Goal: Transaction & Acquisition: Obtain resource

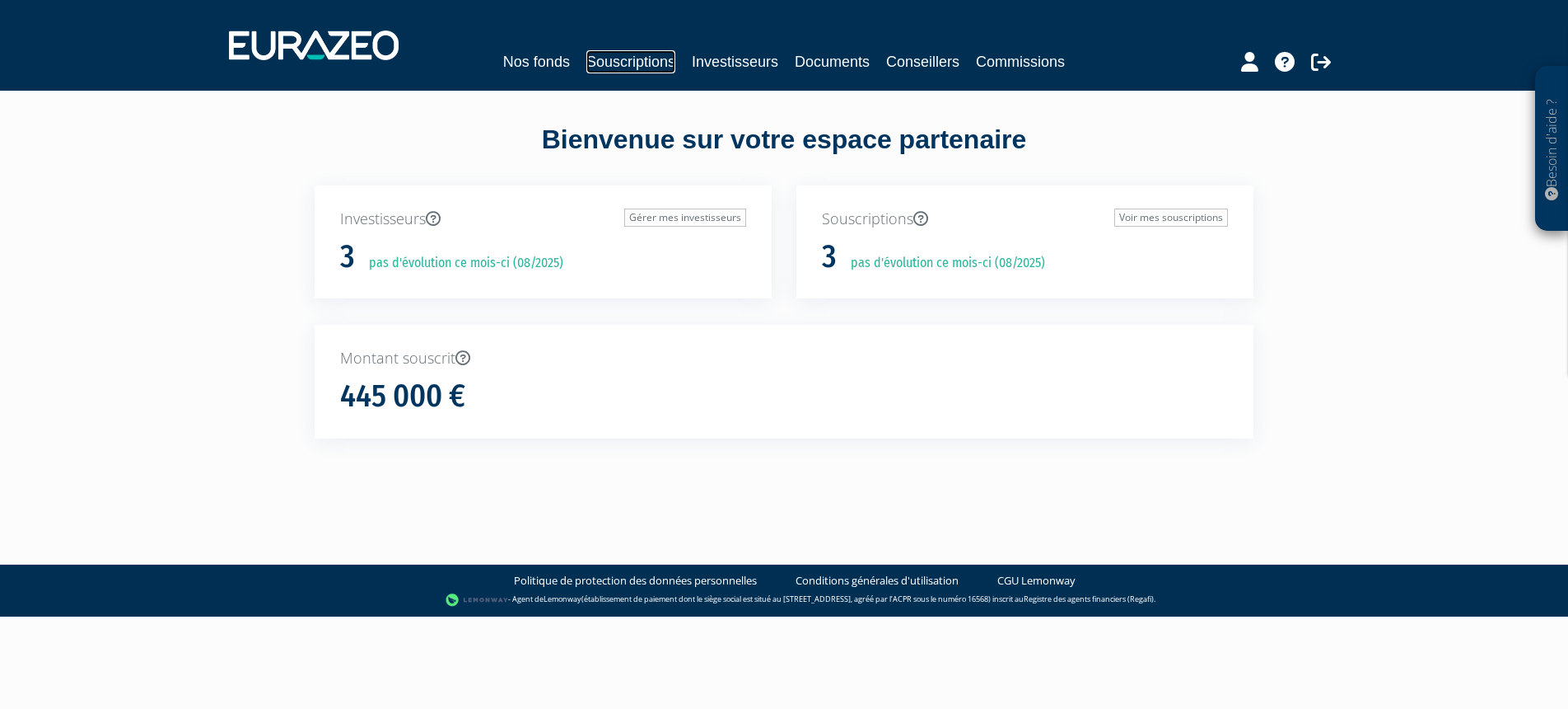
click at [638, 57] on link "Souscriptions" at bounding box center [630, 61] width 89 height 23
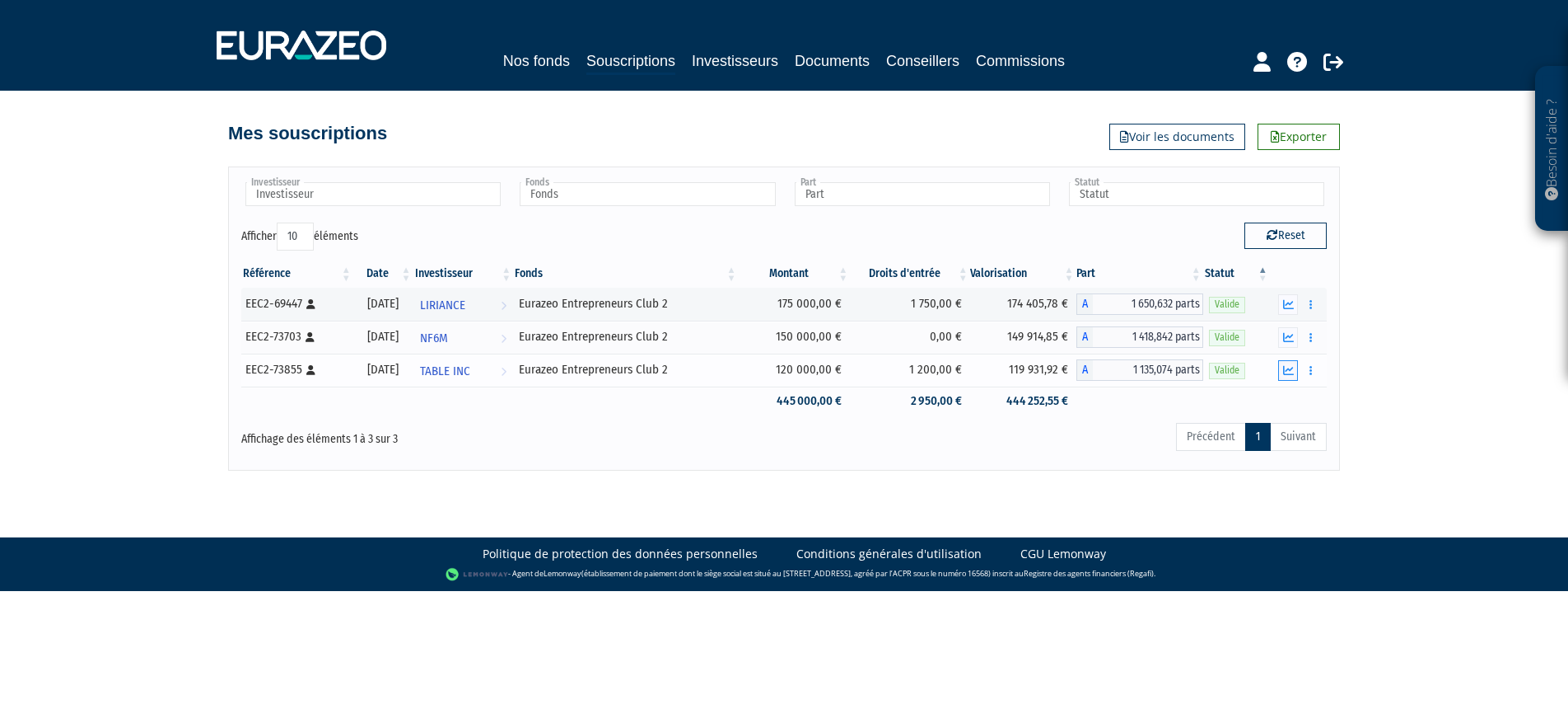
click at [1290, 370] on icon "button" at bounding box center [1288, 370] width 11 height 11
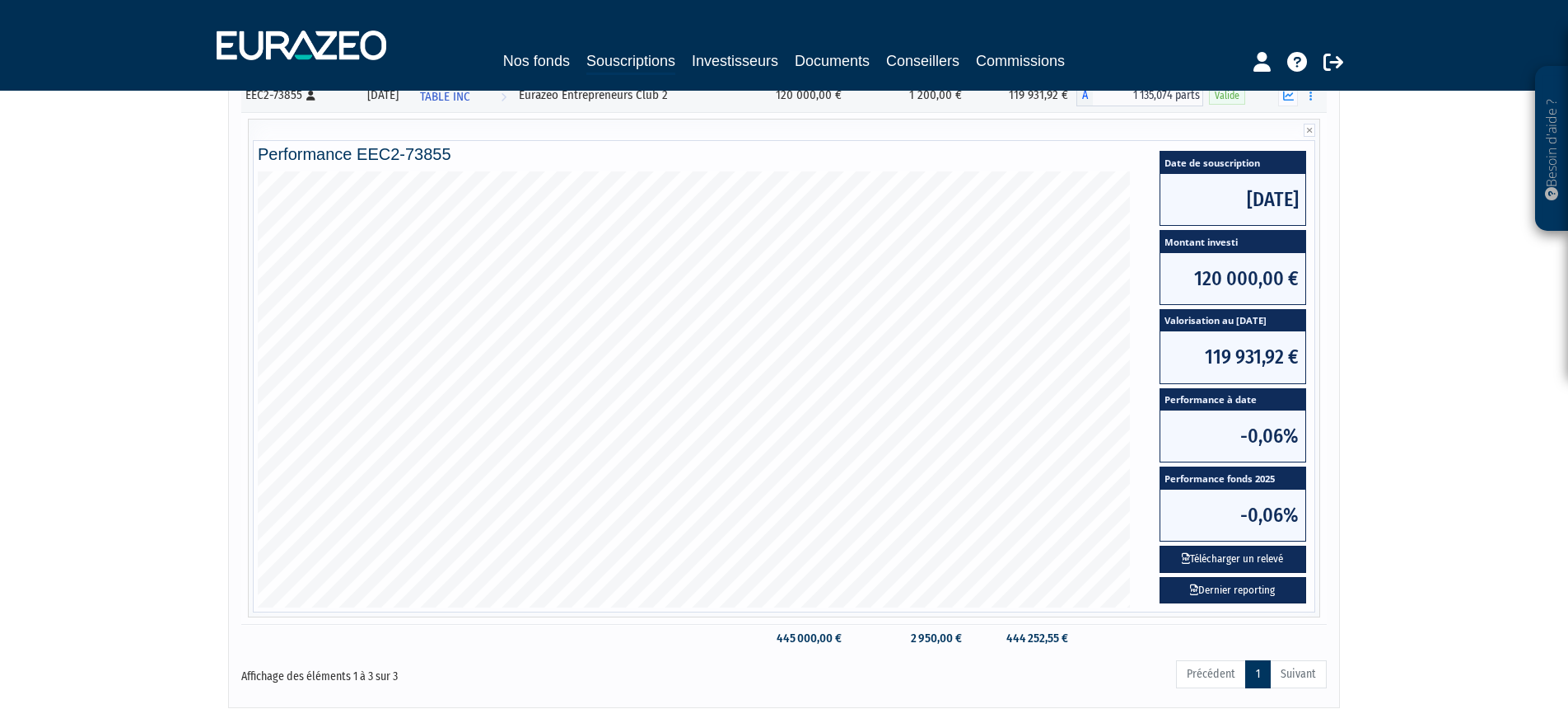
scroll to position [278, 0]
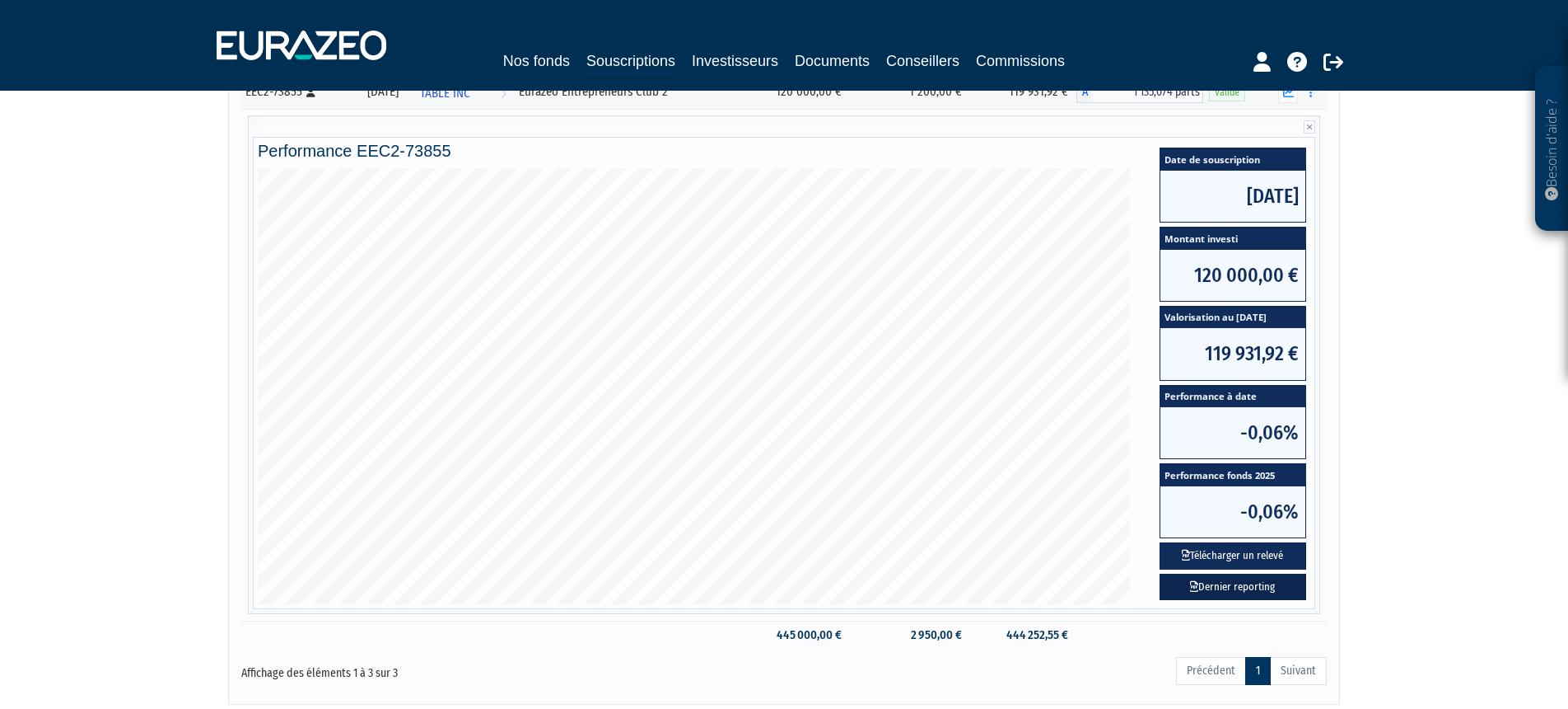
click at [1210, 591] on link "Dernier reporting" at bounding box center [1233, 586] width 147 height 27
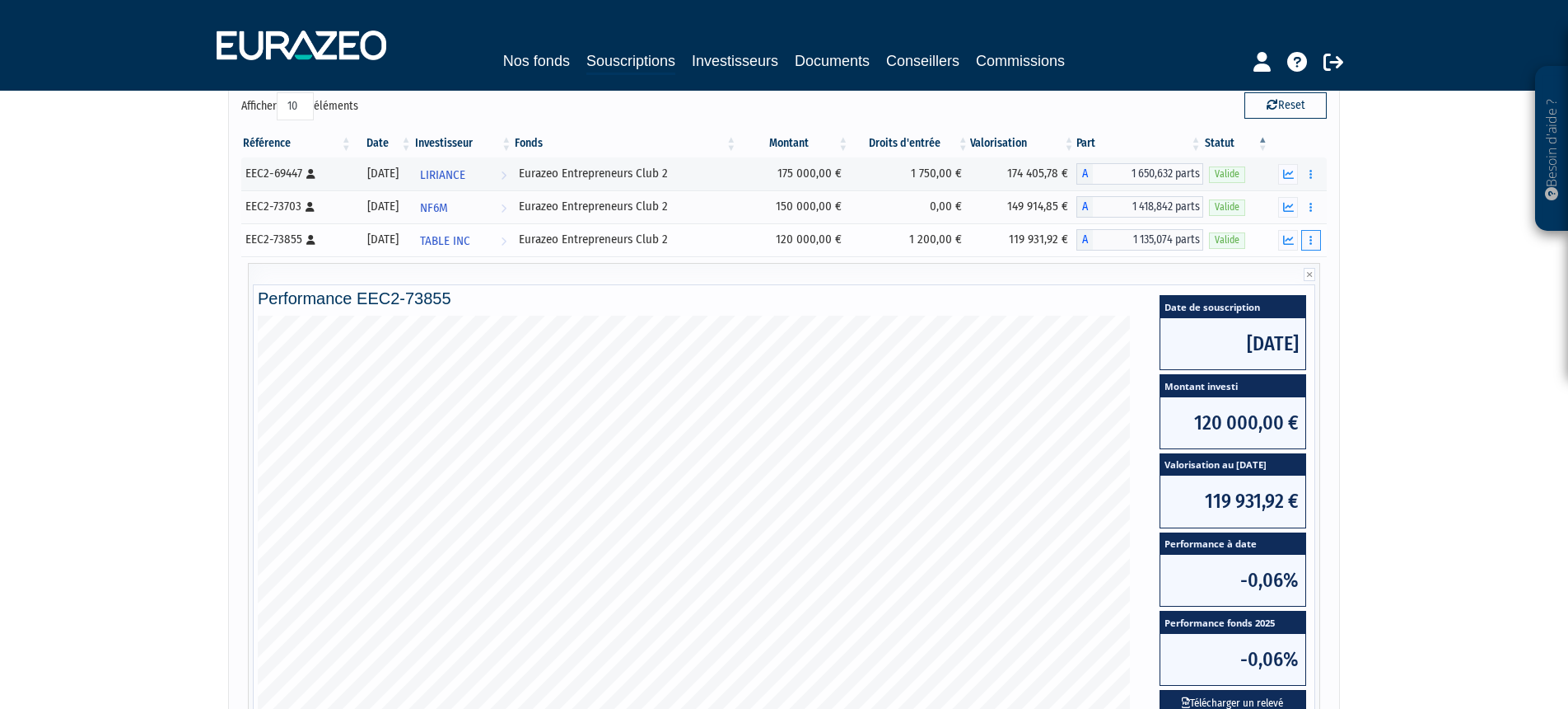
click at [1308, 236] on button "button" at bounding box center [1311, 240] width 20 height 20
click at [1281, 263] on link "Documents" at bounding box center [1275, 269] width 82 height 27
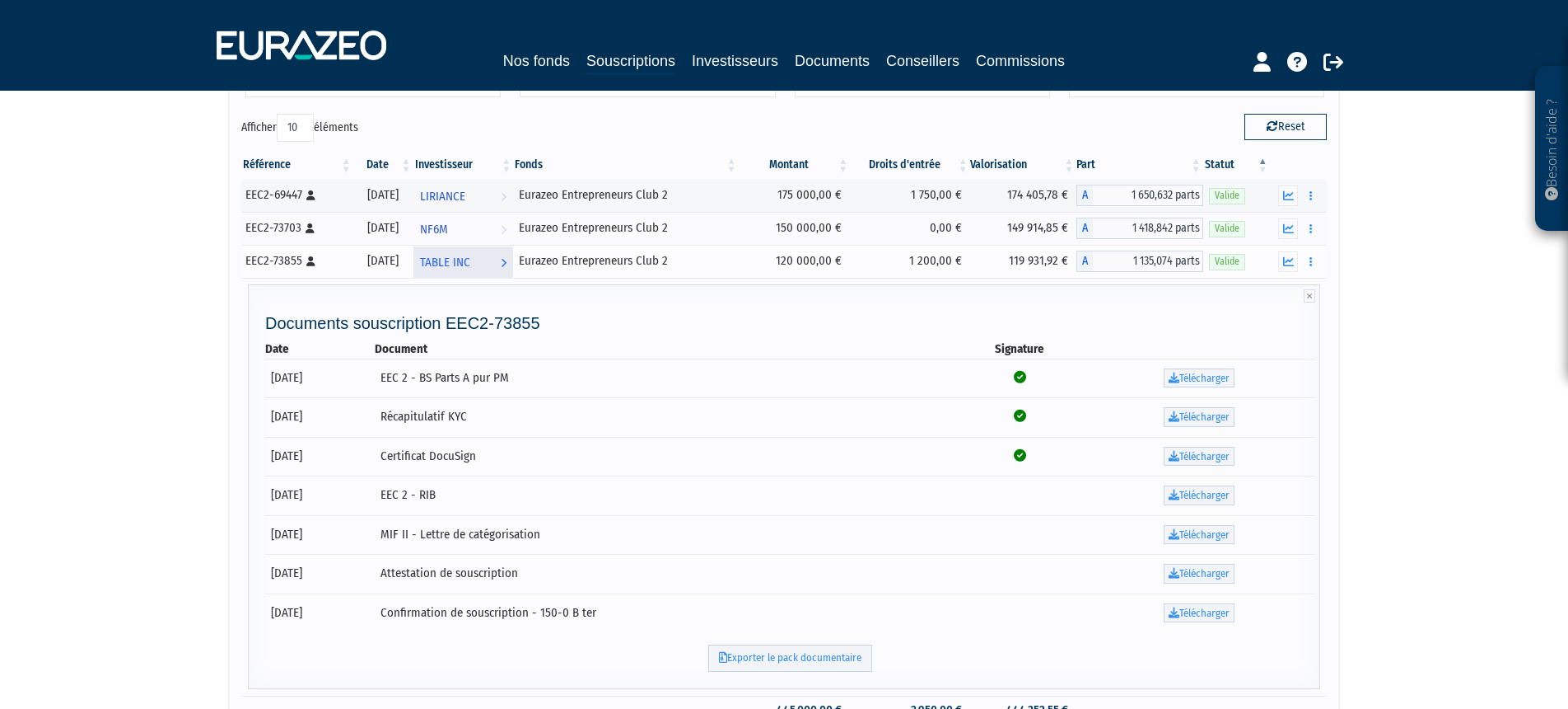
scroll to position [95, 0]
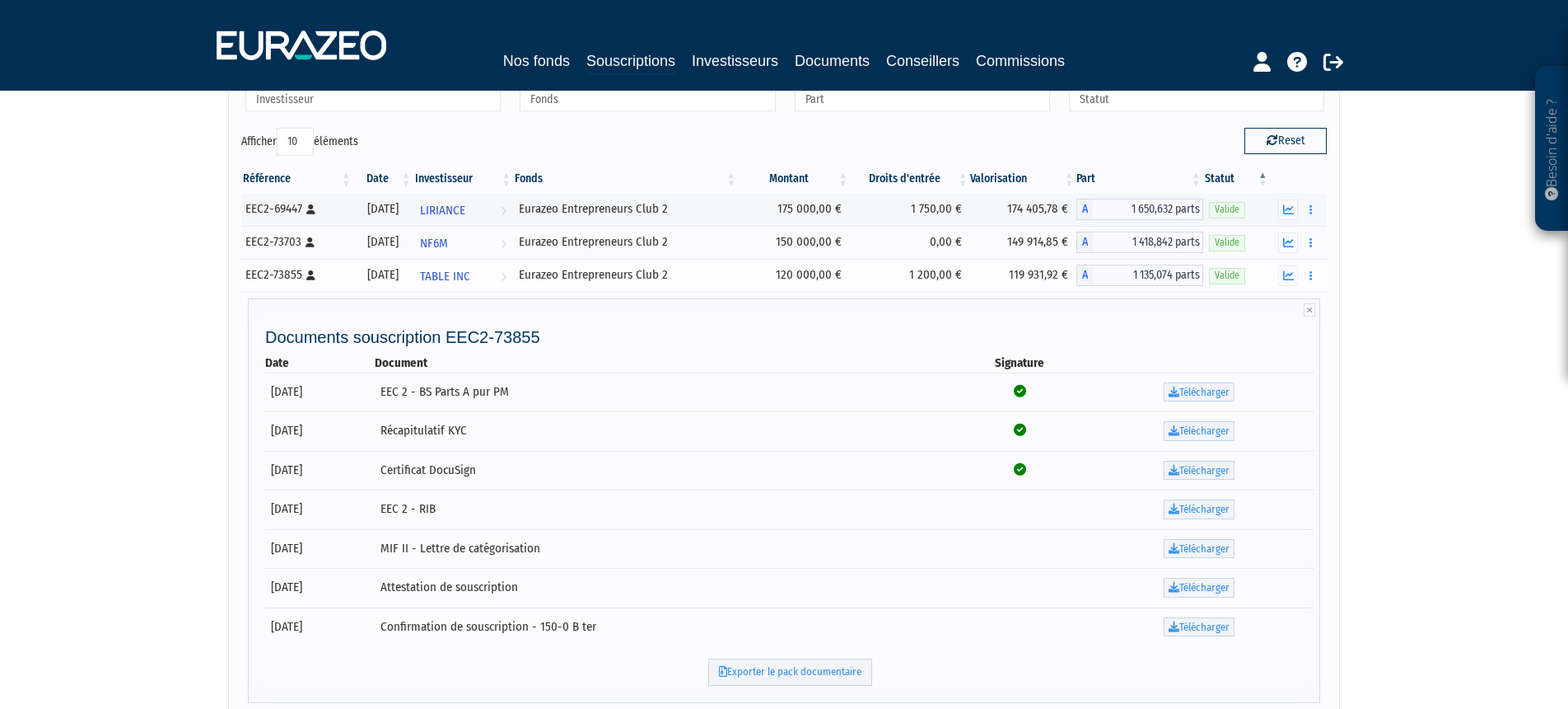
drag, startPoint x: 591, startPoint y: 275, endPoint x: 728, endPoint y: 284, distance: 137.3
click at [591, 275] on div "Eurazeo Entrepreneurs Club 2" at bounding box center [625, 275] width 214 height 17
click at [1290, 278] on icon "button" at bounding box center [1288, 275] width 11 height 11
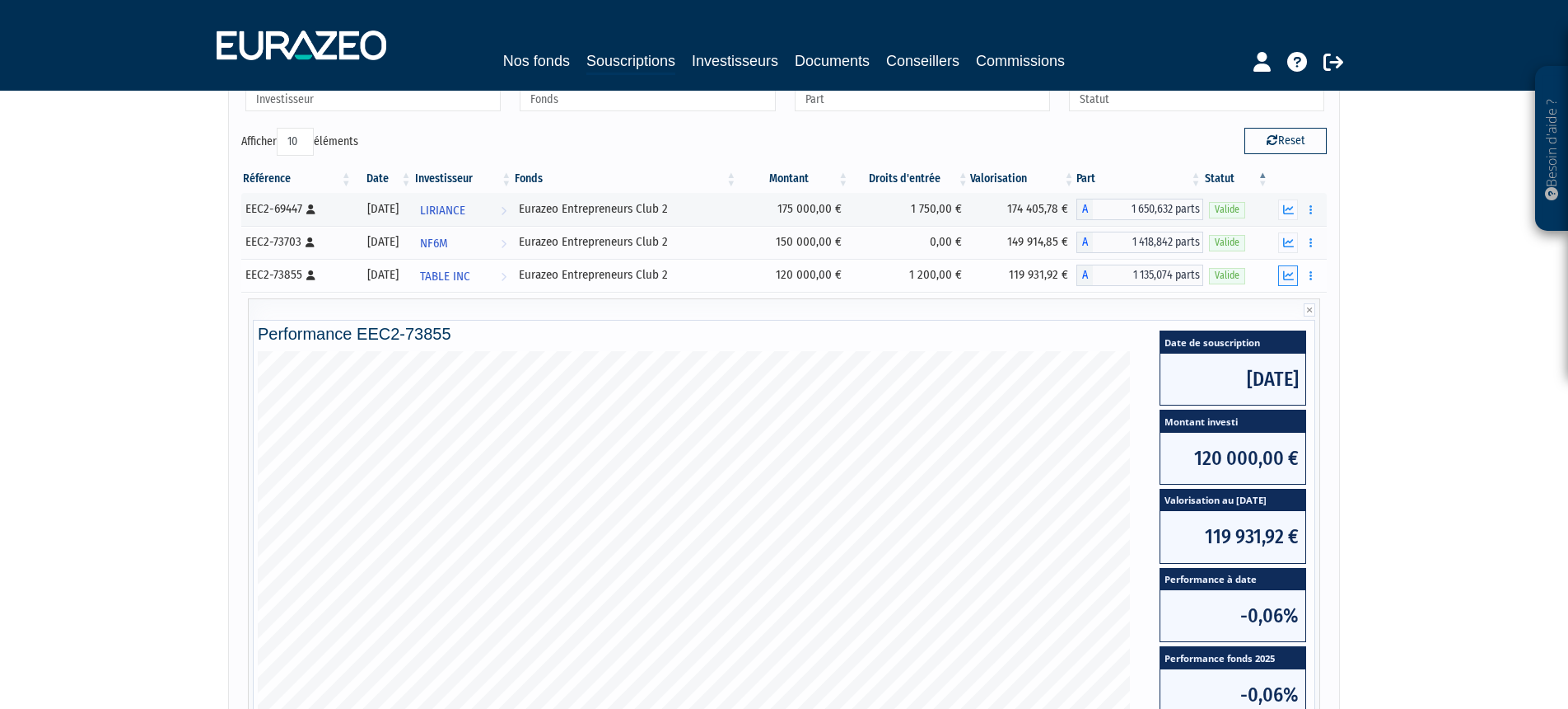
click at [1290, 278] on icon "button" at bounding box center [1288, 275] width 11 height 11
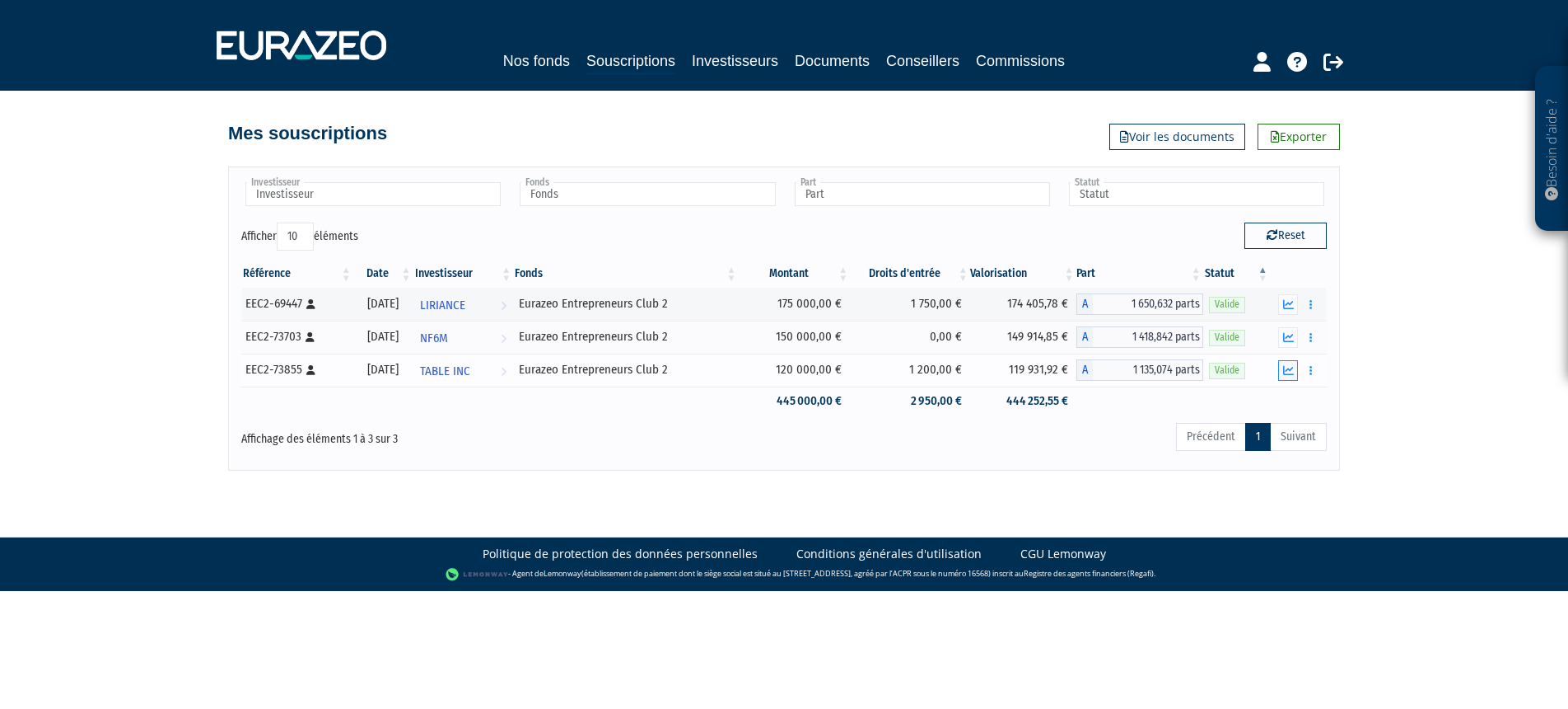
click at [1290, 278] on th at bounding box center [1298, 273] width 57 height 28
click at [1284, 373] on icon "button" at bounding box center [1288, 370] width 11 height 11
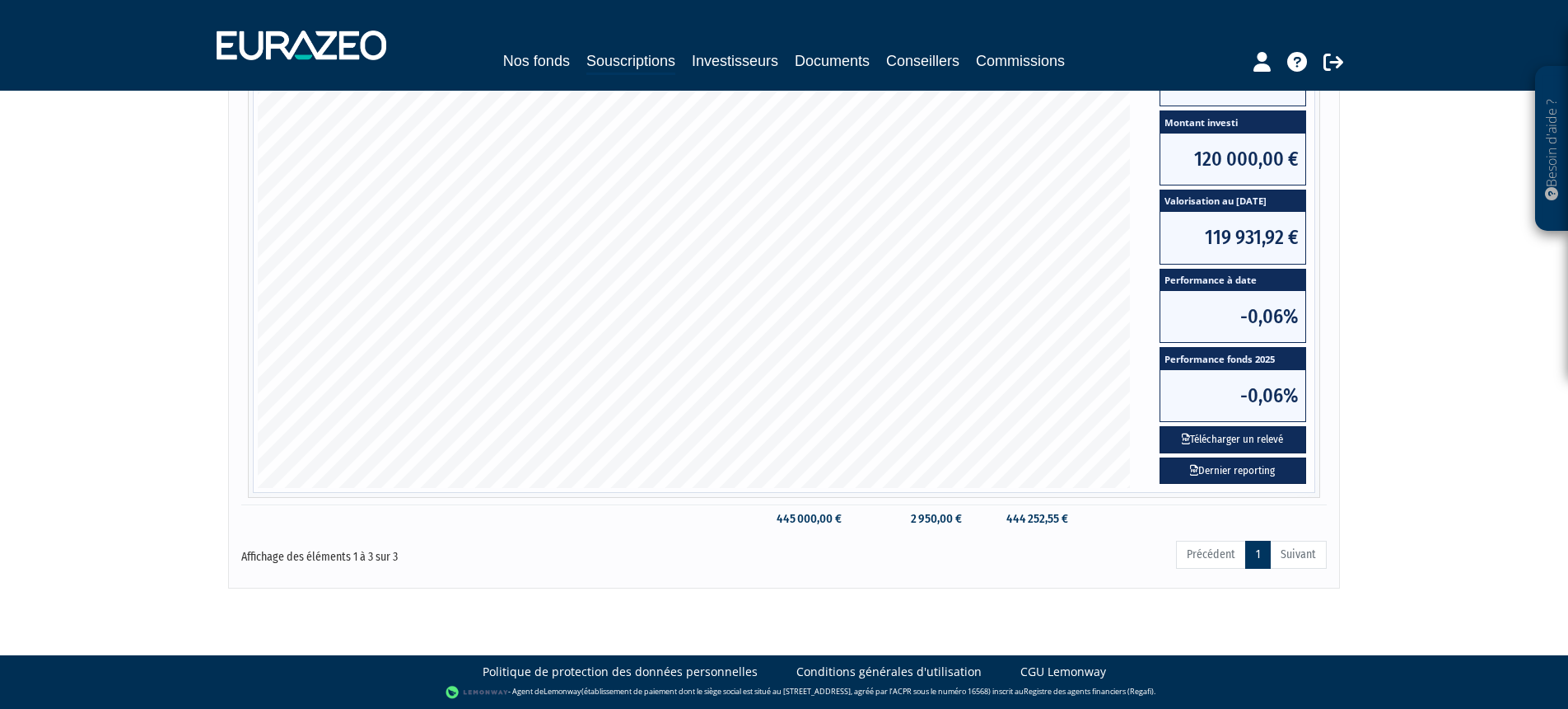
scroll to position [374, 0]
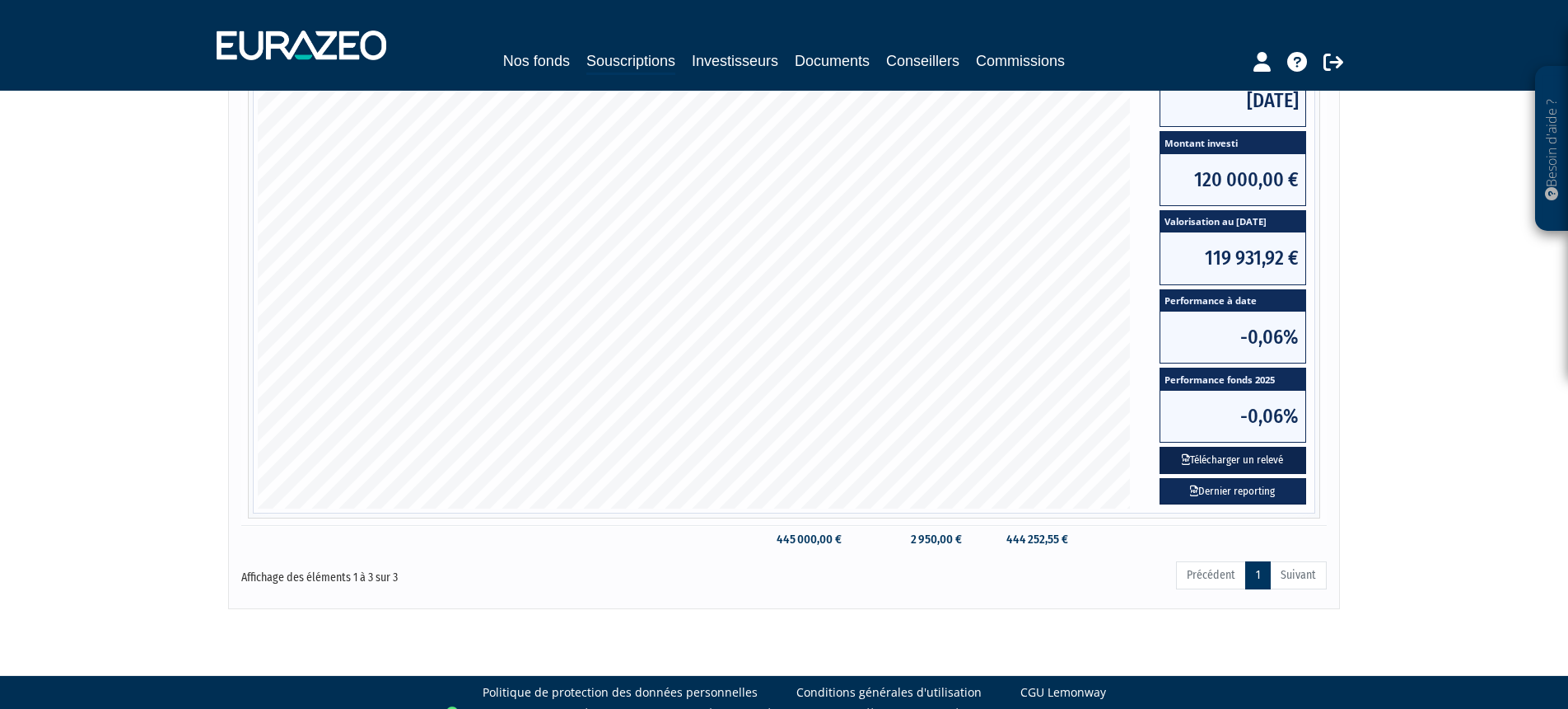
click at [1239, 454] on button "Télécharger un relevé" at bounding box center [1233, 460] width 147 height 27
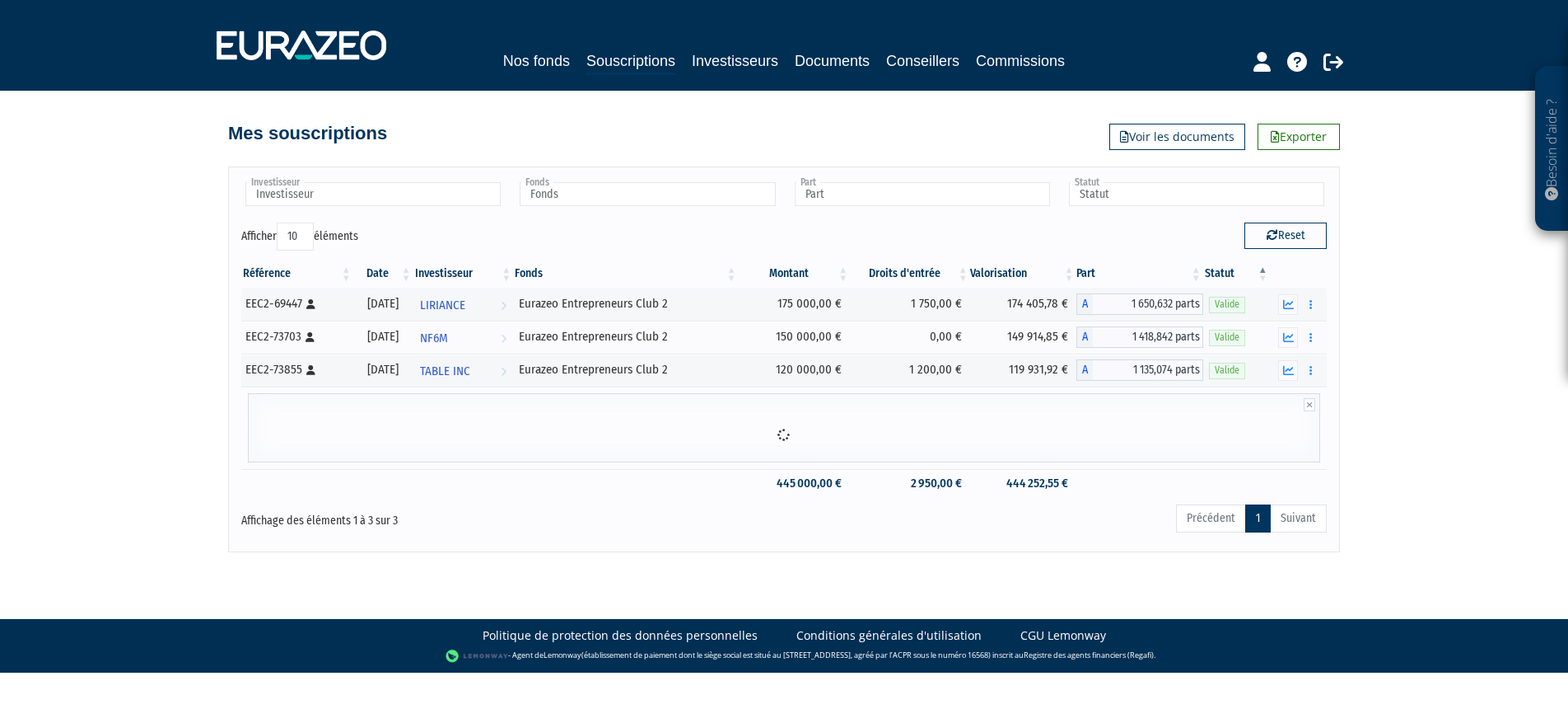
scroll to position [0, 0]
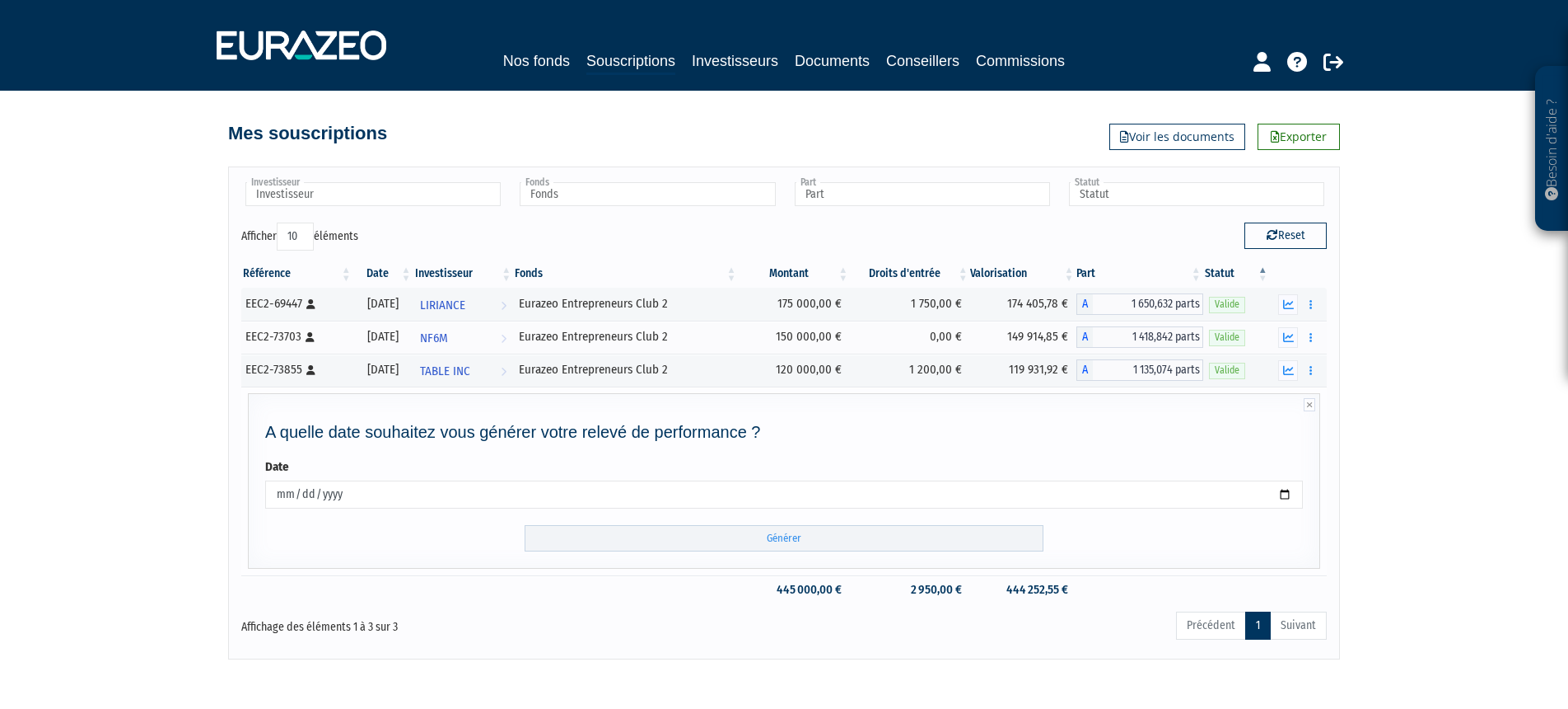
click at [784, 557] on div "A quelle date souhaitez vous générer votre relevé de performance ? Date 2025-08…" at bounding box center [784, 480] width 1073 height 175
click at [789, 541] on input "Générer" at bounding box center [784, 538] width 519 height 27
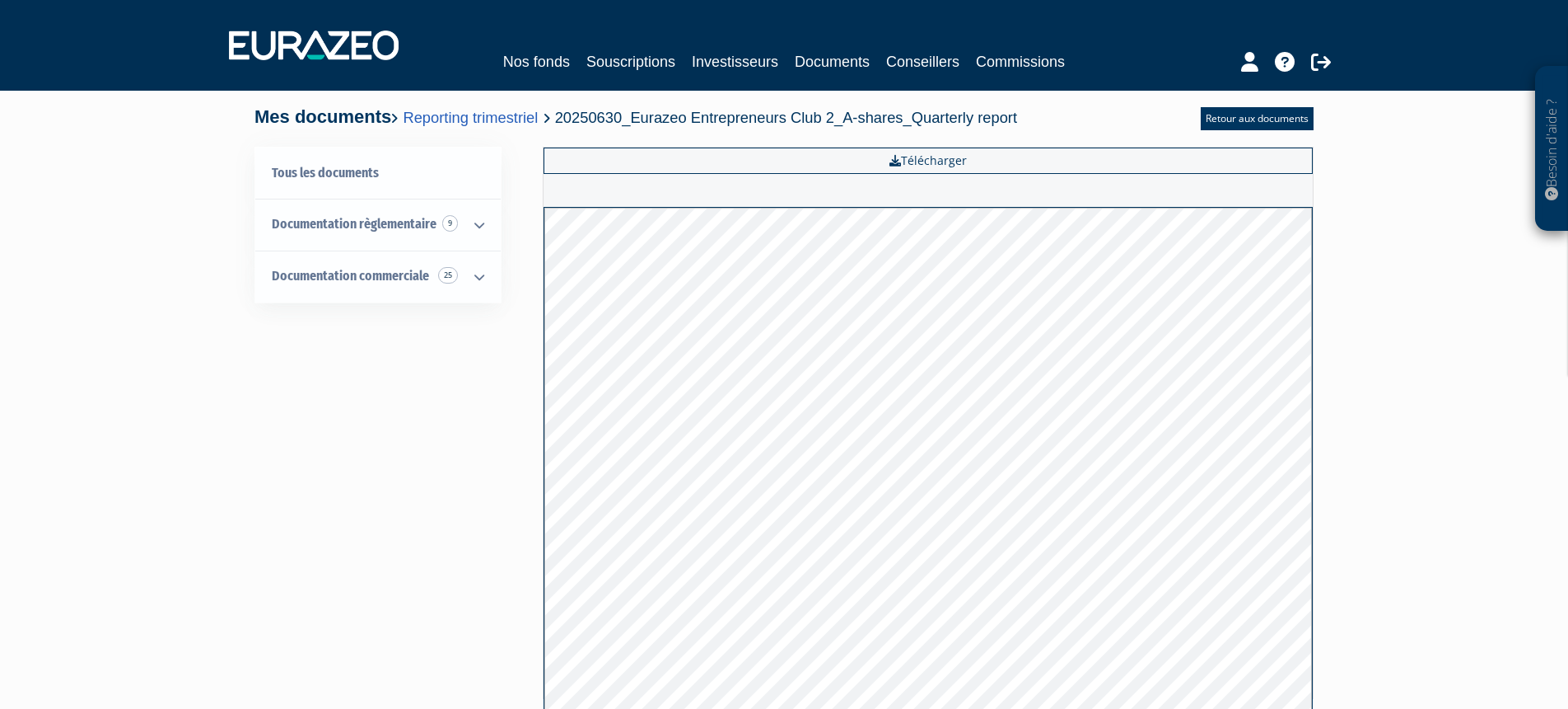
scroll to position [214, 0]
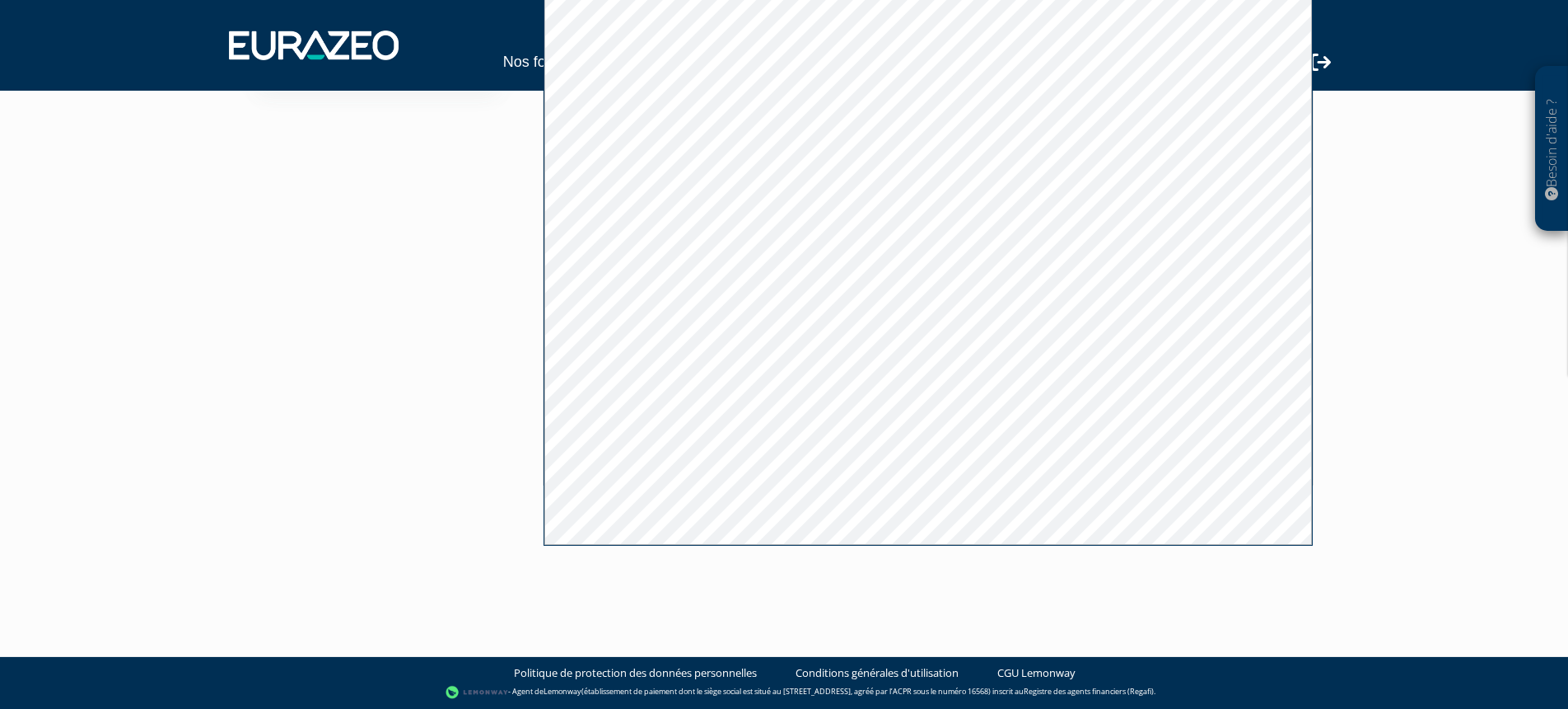
click at [486, 275] on div "Tous les documents Documentation règlementaire 9 EMT et EET 9 Documentation com…" at bounding box center [784, 240] width 1034 height 616
click at [1515, 280] on div "Besoin d'aide ? × J'ai besoin d'aide Si vous avez une question à propos du fonc…" at bounding box center [784, 188] width 1568 height 803
click at [318, 75] on div "Nos fonds Souscriptions Investisseurs Documents Conseillers Commissions" at bounding box center [784, 45] width 1136 height 61
